Goal: Task Accomplishment & Management: Use online tool/utility

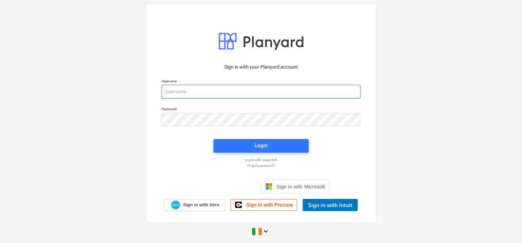
type input "[EMAIL_ADDRESS][DOMAIN_NAME]"
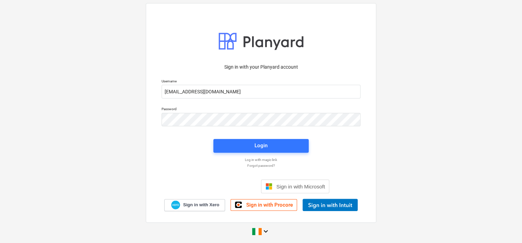
click at [251, 146] on span "Login" at bounding box center [261, 145] width 79 height 9
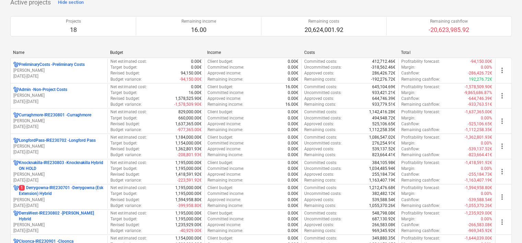
scroll to position [69, 0]
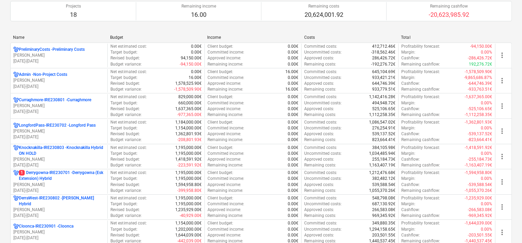
click at [60, 180] on p "1 Derrygowna-IRE230701 - Derrygowna (Esk Extension) Hybrid" at bounding box center [62, 176] width 86 height 12
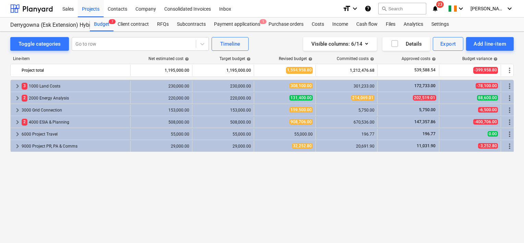
click at [225, 24] on div "Payment applications 1" at bounding box center [237, 24] width 55 height 14
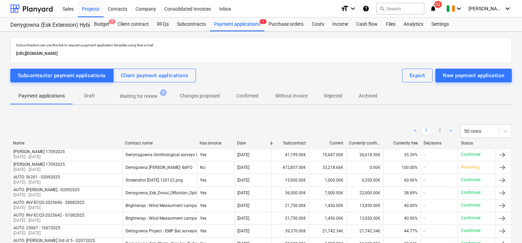
click at [142, 97] on p "Waiting for review" at bounding box center [139, 96] width 38 height 7
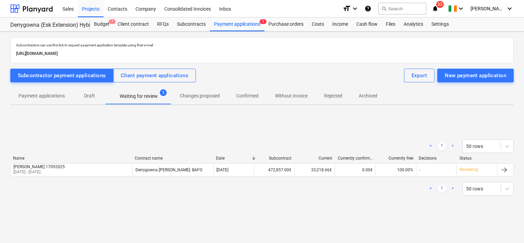
click at [82, 173] on div "[PERSON_NAME] 17092025 [DATE] - [DATE]" at bounding box center [72, 169] width 122 height 11
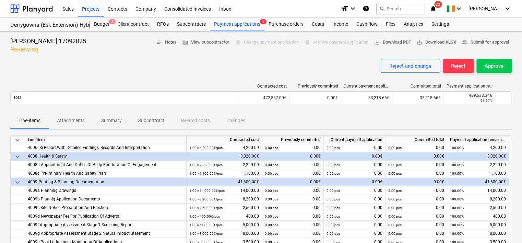
scroll to position [345, 0]
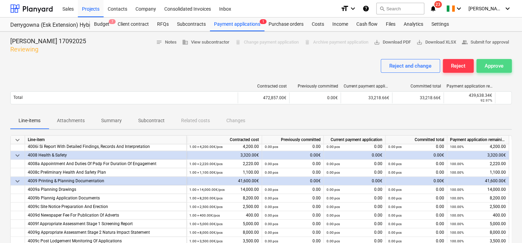
click at [491, 63] on div "Approve" at bounding box center [494, 65] width 19 height 9
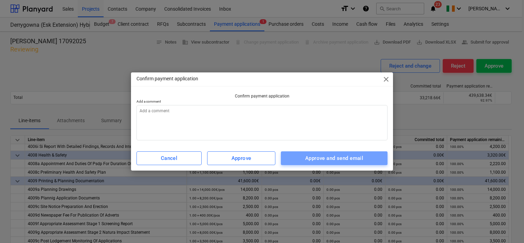
click at [355, 157] on div "Approve and send email" at bounding box center [334, 158] width 58 height 9
type textarea "x"
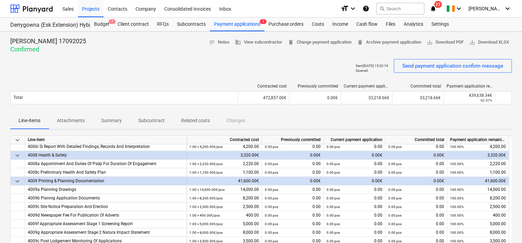
drag, startPoint x: 93, startPoint y: 11, endPoint x: 93, endPoint y: 15, distance: 3.8
click at [93, 11] on div "Projects" at bounding box center [91, 8] width 26 height 17
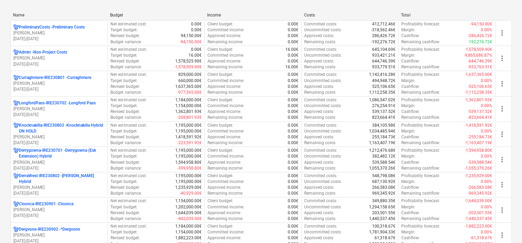
scroll to position [103, 0]
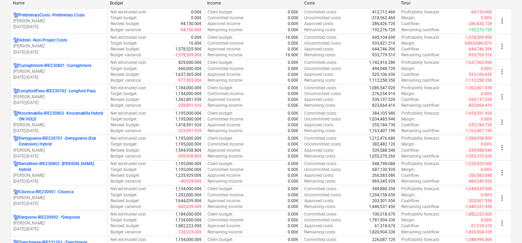
click at [49, 66] on p "Curraghmore-IRE230801 - [GEOGRAPHIC_DATA]" at bounding box center [55, 66] width 72 height 6
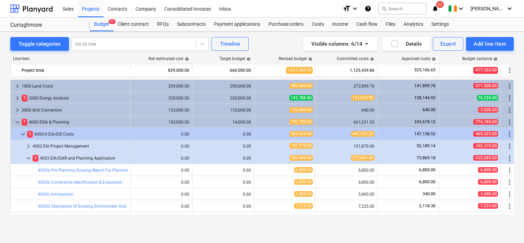
click at [92, 10] on div "Projects" at bounding box center [91, 8] width 26 height 17
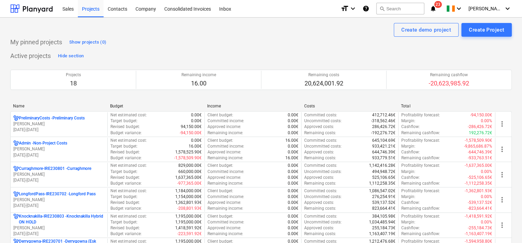
click at [67, 199] on p "[PERSON_NAME]" at bounding box center [58, 200] width 91 height 6
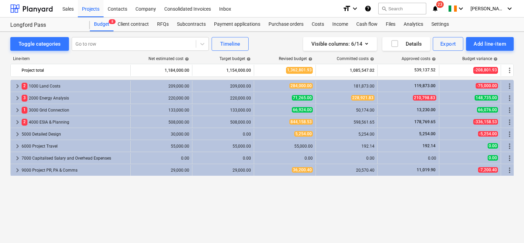
click at [88, 8] on div "Projects" at bounding box center [91, 8] width 26 height 17
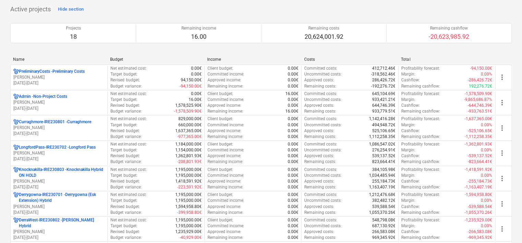
scroll to position [137, 0]
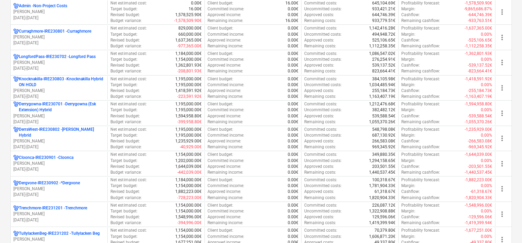
click at [94, 35] on p "[PERSON_NAME]" at bounding box center [58, 37] width 91 height 6
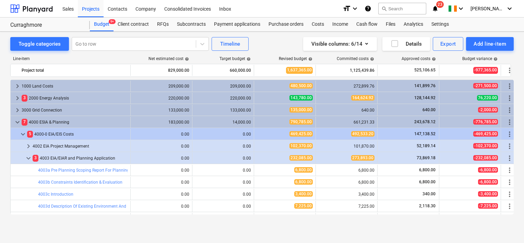
click at [192, 22] on div "Subcontracts" at bounding box center [191, 24] width 37 height 14
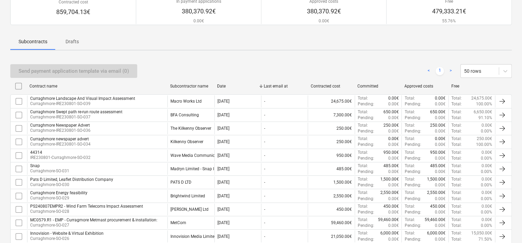
scroll to position [69, 0]
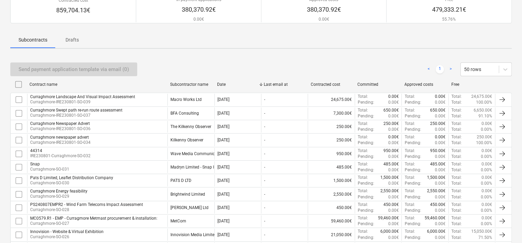
click at [101, 112] on div "Curraghmore Swept path re-run route assessment" at bounding box center [76, 110] width 92 height 5
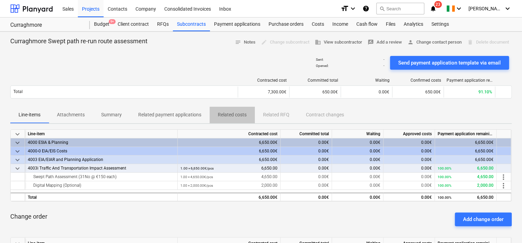
click at [241, 117] on p "Related costs" at bounding box center [232, 114] width 29 height 7
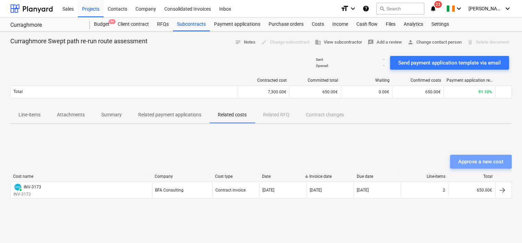
click at [469, 161] on div "Approve a new cost" at bounding box center [480, 161] width 45 height 9
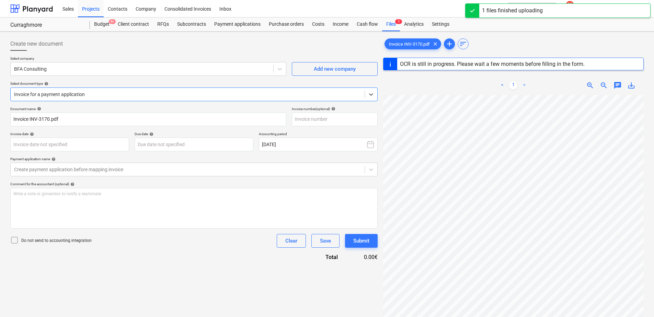
type input "INV-3170"
type input "[DATE]"
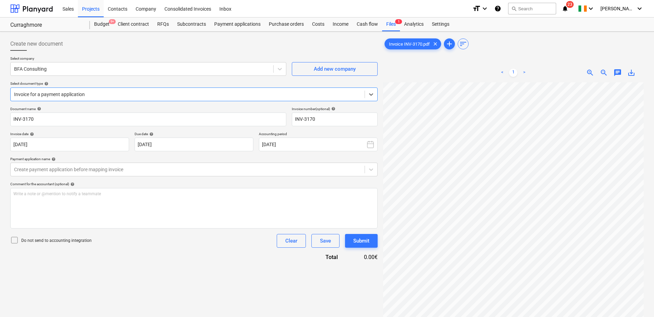
click at [65, 95] on div at bounding box center [187, 94] width 347 height 7
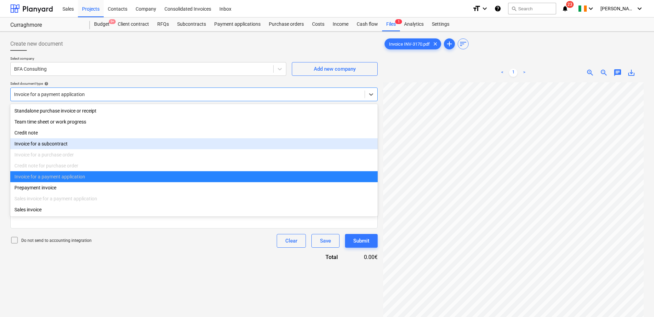
click at [66, 141] on div "Invoice for a subcontract" at bounding box center [193, 143] width 367 height 11
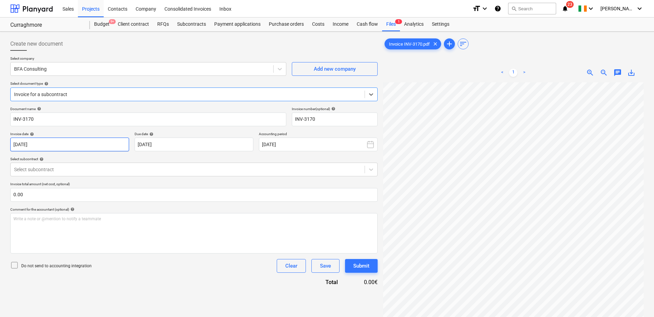
click at [55, 143] on body "Sales Projects Contacts Company Consolidated Invoices Inbox format_size keyboar…" at bounding box center [327, 158] width 654 height 317
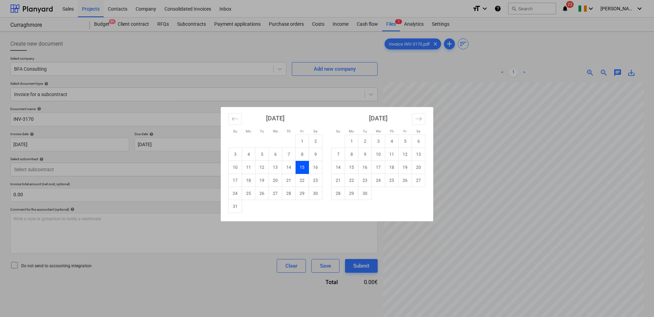
click at [353, 139] on td "1" at bounding box center [351, 141] width 13 height 13
type input "[DATE]"
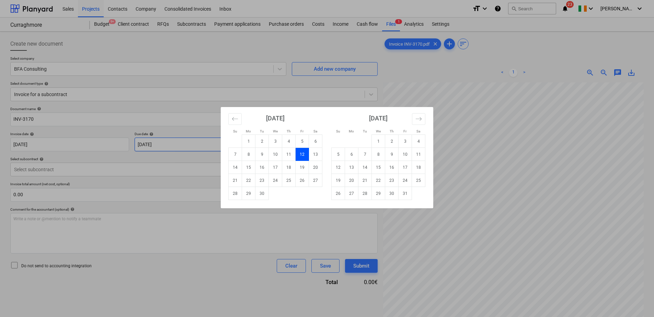
click at [178, 146] on body "Sales Projects Contacts Company Consolidated Invoices Inbox format_size keyboar…" at bounding box center [327, 158] width 654 height 317
click at [261, 195] on td "30" at bounding box center [261, 193] width 13 height 13
type input "[DATE]"
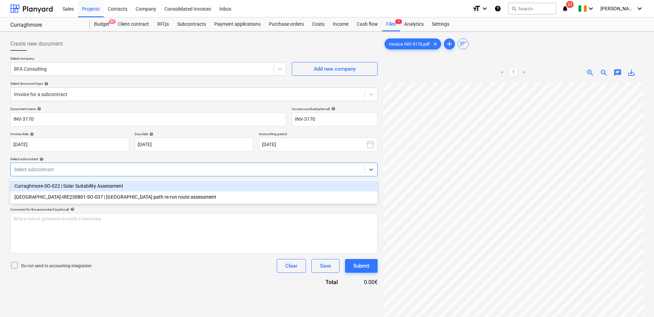
click at [61, 169] on div at bounding box center [187, 169] width 347 height 7
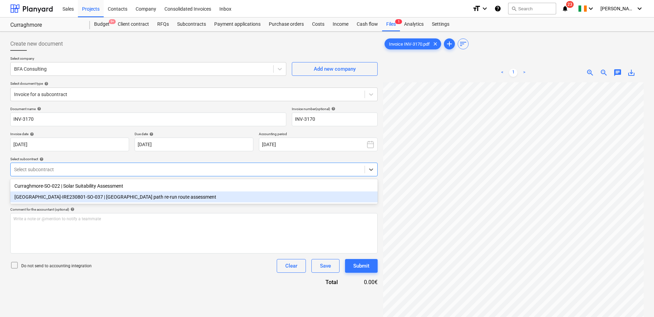
click at [48, 200] on div "[GEOGRAPHIC_DATA]-IRE230801-SO-037 | [GEOGRAPHIC_DATA] path re-run route assess…" at bounding box center [193, 196] width 367 height 11
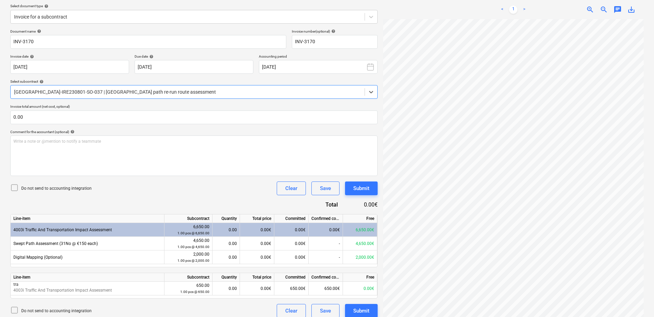
scroll to position [84, 0]
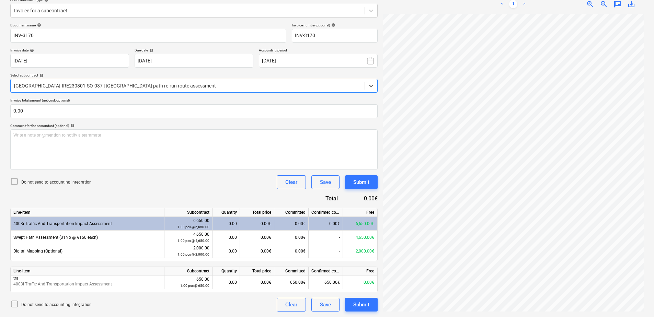
click at [265, 236] on div "0.00€" at bounding box center [257, 238] width 34 height 14
type input "4650"
click at [225, 186] on div "Do not send to accounting integration Clear Save Submit" at bounding box center [193, 182] width 367 height 14
click at [320, 182] on div "Save" at bounding box center [325, 182] width 11 height 9
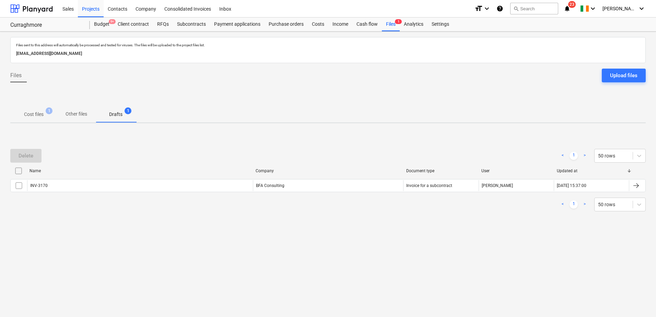
click at [178, 21] on div "Subcontracts" at bounding box center [191, 24] width 37 height 14
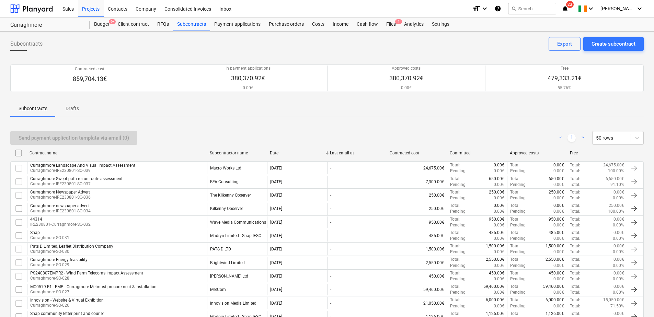
click at [99, 183] on p "Curraghmore-IRE230801-SO-037" at bounding box center [76, 184] width 92 height 6
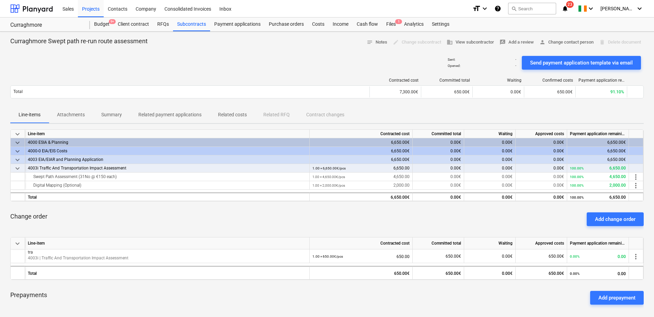
click at [84, 114] on p "Attachments" at bounding box center [71, 114] width 28 height 7
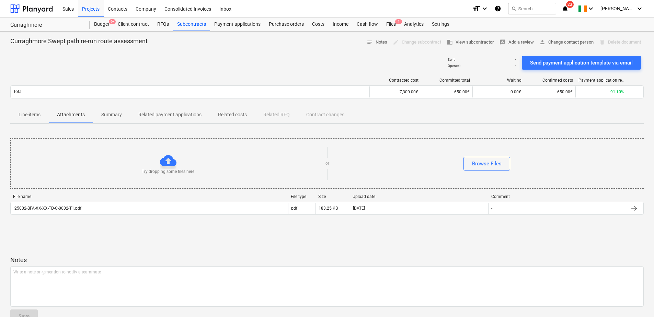
click at [72, 208] on div "25002-BFA-XX-XX-TD-C-0002-T1.pdf" at bounding box center [47, 208] width 68 height 5
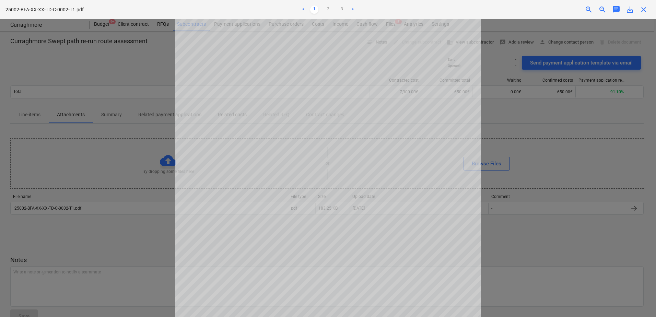
click at [328, 9] on link "2" at bounding box center [328, 9] width 8 height 8
click at [341, 7] on link "3" at bounding box center [342, 9] width 8 height 8
click at [328, 8] on link "2" at bounding box center [328, 9] width 8 height 8
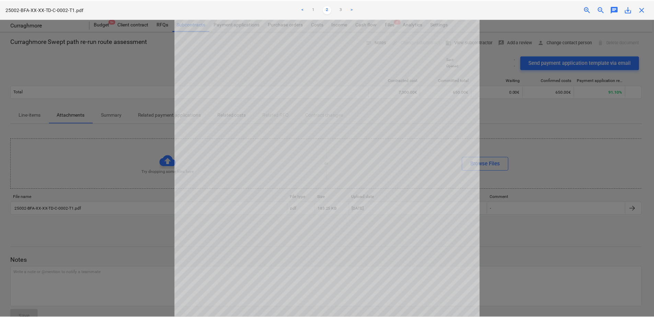
scroll to position [137, 0]
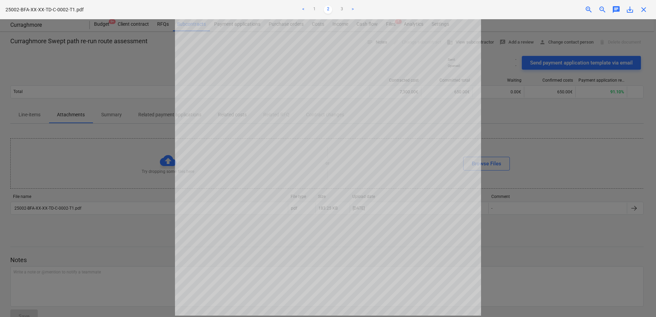
click at [522, 8] on span "close" at bounding box center [644, 9] width 8 height 8
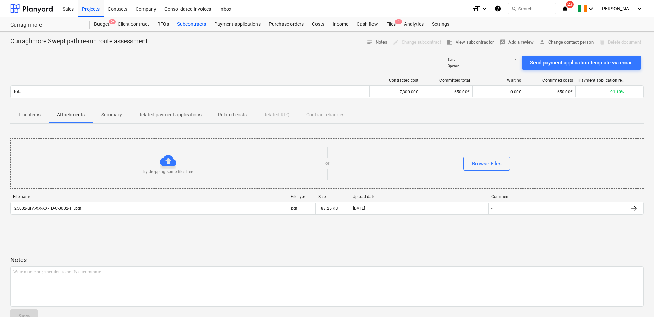
click at [384, 23] on div "Files 1" at bounding box center [391, 24] width 18 height 14
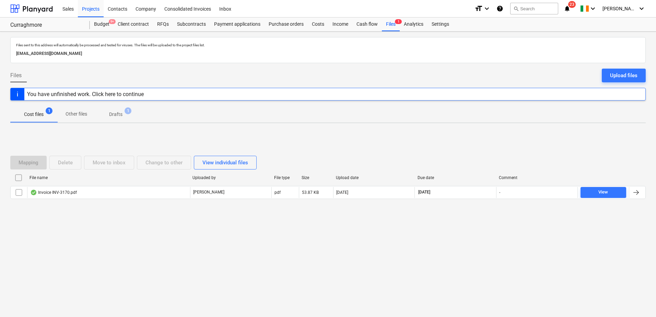
click at [63, 191] on div "Invoice INV-3170.pdf" at bounding box center [53, 192] width 47 height 5
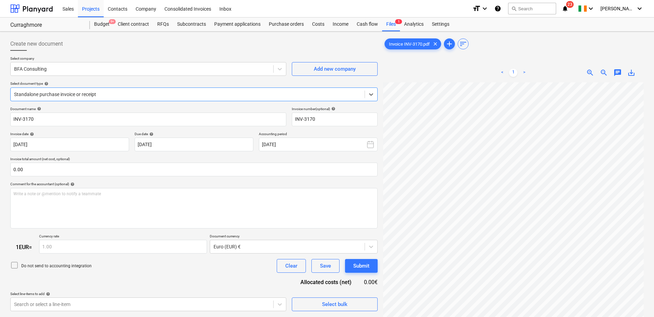
click at [71, 92] on div at bounding box center [187, 94] width 347 height 7
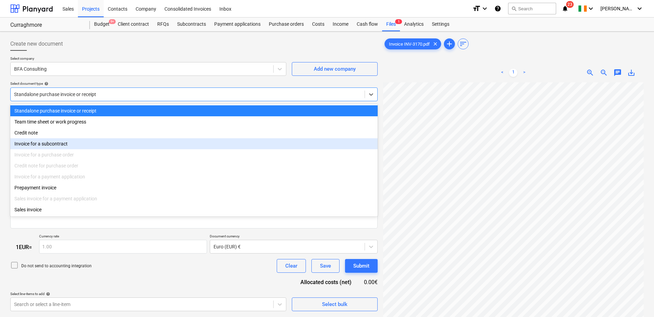
click at [46, 145] on div "Invoice for a subcontract" at bounding box center [193, 143] width 367 height 11
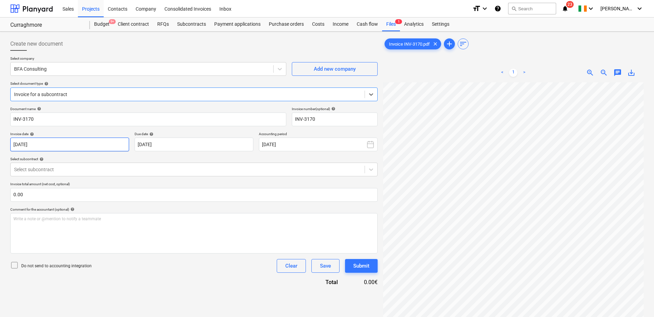
click at [68, 144] on body "Sales Projects Contacts Company Consolidated Invoices Inbox format_size keyboar…" at bounding box center [327, 158] width 654 height 317
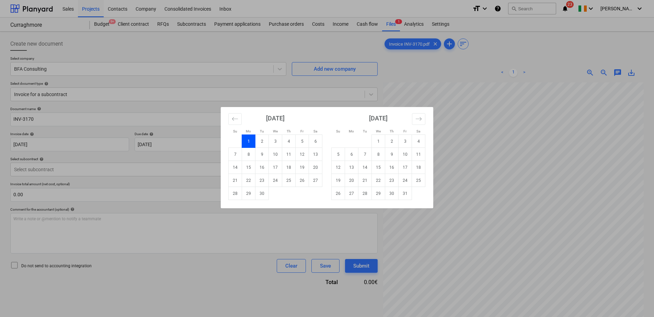
click at [188, 36] on div "Su Mo Tu We Th Fr Sa Su Mo Tu We Th Fr Sa [DATE] 1 2 3 4 5 6 7 8 9 10 11 12 13 …" at bounding box center [327, 158] width 654 height 317
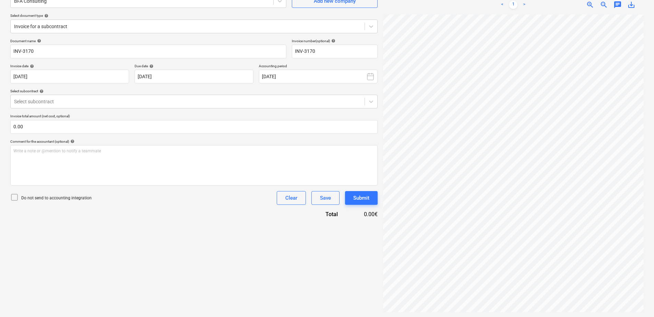
scroll to position [69, 0]
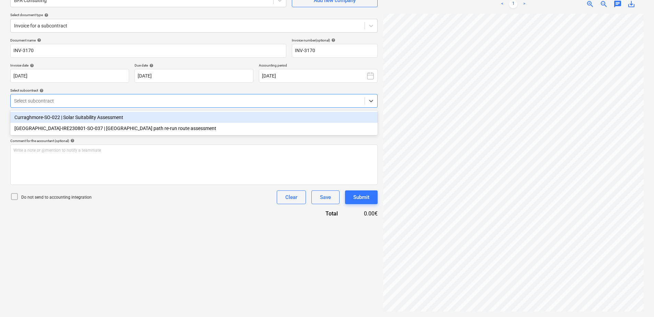
click at [97, 98] on div at bounding box center [187, 100] width 347 height 7
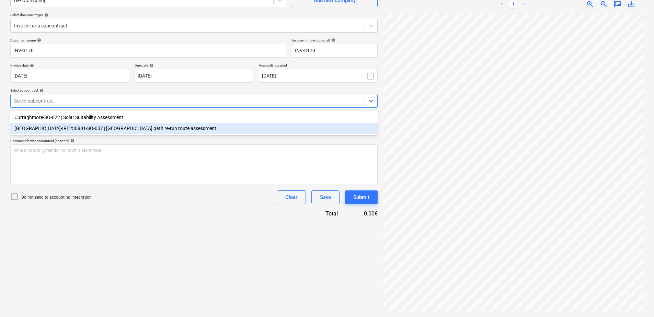
click at [97, 126] on div "[GEOGRAPHIC_DATA]-IRE230801-SO-037 | [GEOGRAPHIC_DATA] path re-run route assess…" at bounding box center [193, 128] width 367 height 11
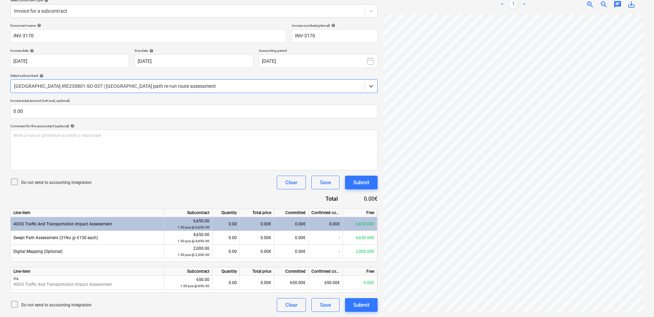
scroll to position [84, 0]
click at [256, 238] on div "0.00€" at bounding box center [257, 238] width 34 height 14
type input "4650"
click at [260, 243] on div "0.00€" at bounding box center [257, 251] width 34 height 14
type input "576"
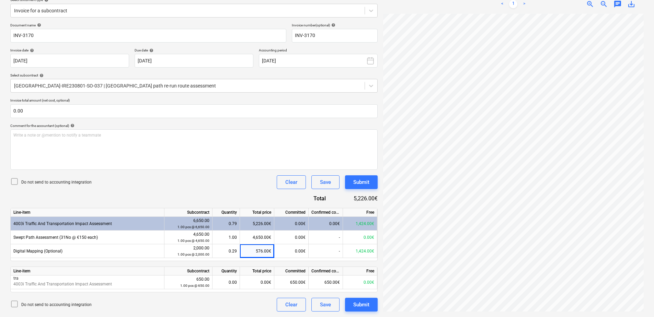
click at [186, 181] on div "Do not send to accounting integration Clear Save Submit" at bounding box center [193, 182] width 367 height 14
drag, startPoint x: 541, startPoint y: 312, endPoint x: 609, endPoint y: 311, distance: 67.6
click at [522, 243] on div at bounding box center [513, 163] width 260 height 298
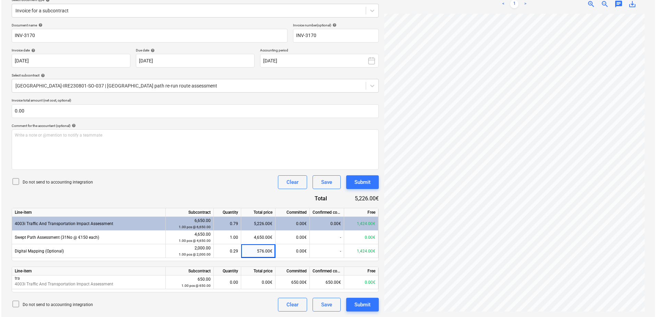
scroll to position [0, 49]
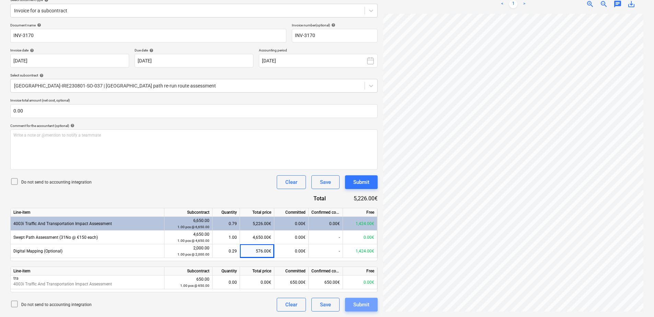
click at [364, 243] on div "Submit" at bounding box center [361, 304] width 16 height 9
